Goal: Task Accomplishment & Management: Complete application form

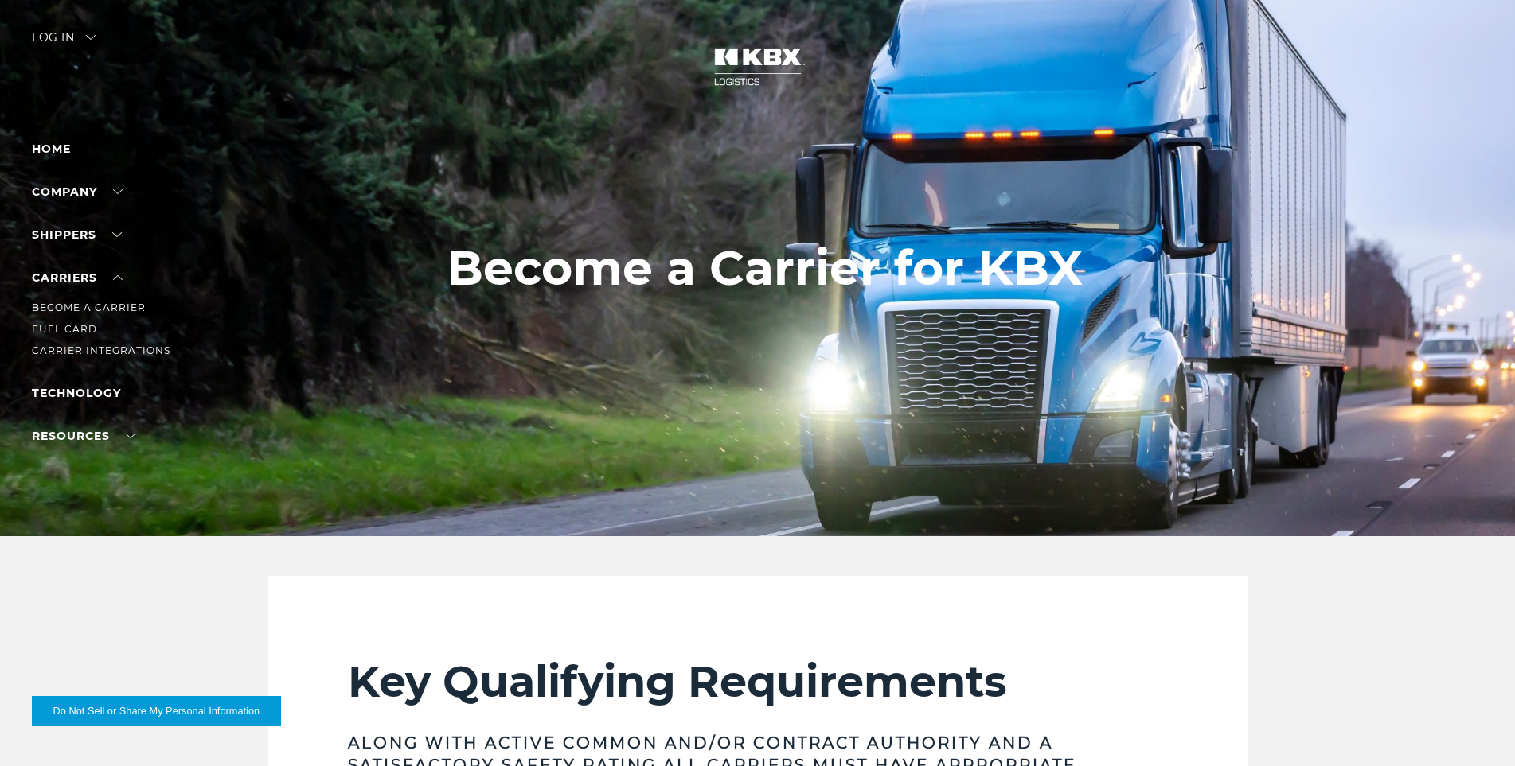
click at [87, 302] on link "Become a Carrier" at bounding box center [89, 308] width 114 height 12
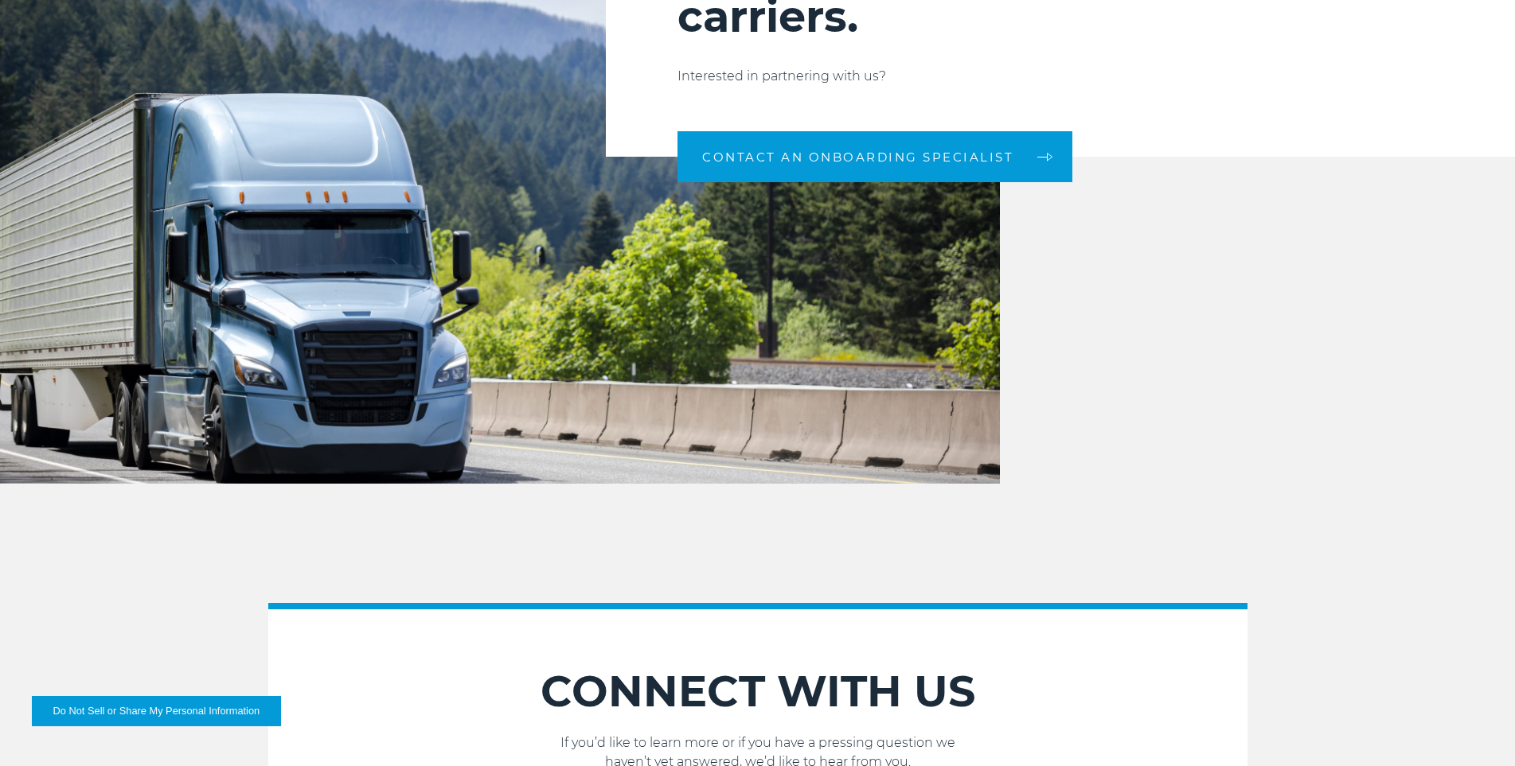
scroll to position [1314, 0]
